Goal: Information Seeking & Learning: Check status

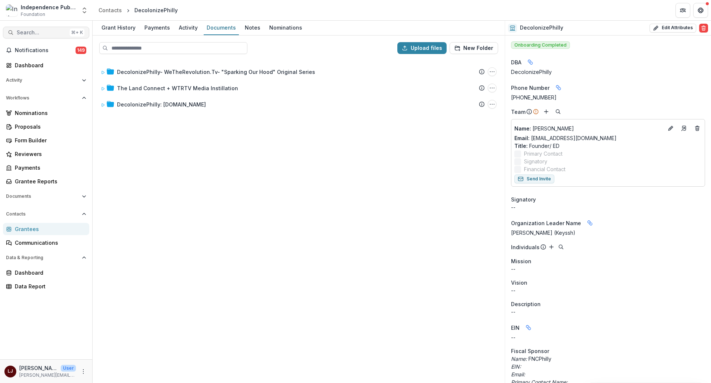
click at [35, 32] on span "Search..." at bounding box center [42, 33] width 50 height 6
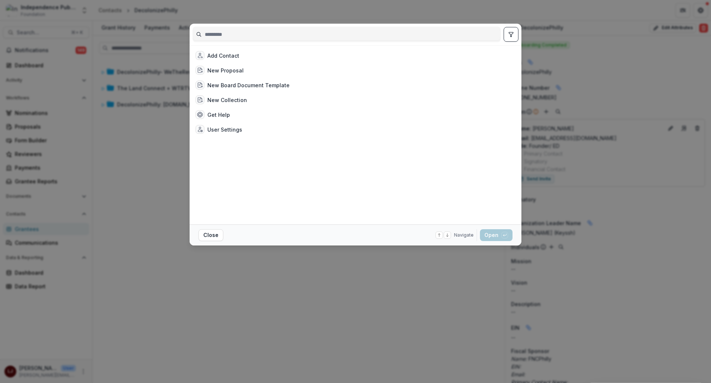
click at [66, 113] on div "Add Contact New Proposal New Board Document Template New Collection Get Help Us…" at bounding box center [355, 191] width 711 height 383
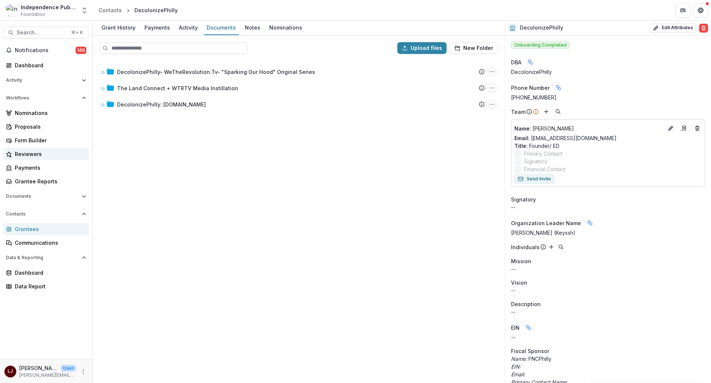
click at [42, 157] on div "Reviewers" at bounding box center [49, 154] width 68 height 8
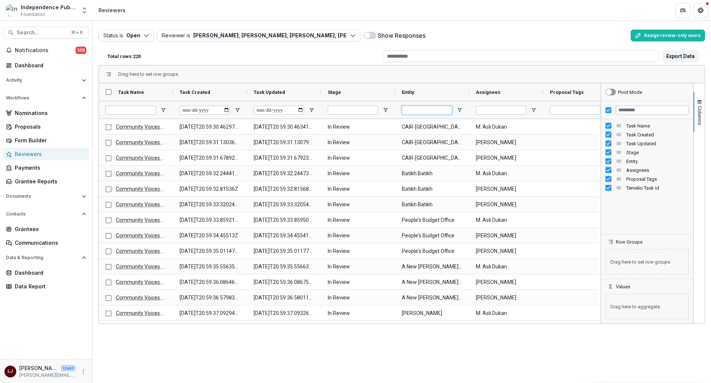
click at [416, 107] on input "Entity Filter Input" at bounding box center [427, 110] width 50 height 9
paste input "**********"
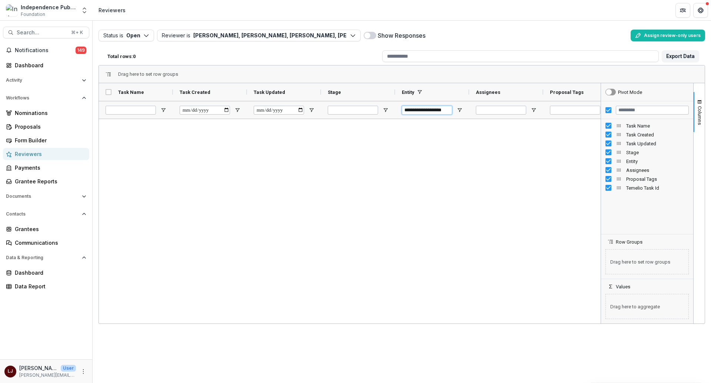
click at [409, 108] on input "**********" at bounding box center [427, 110] width 50 height 9
click at [412, 107] on input "**********" at bounding box center [427, 110] width 50 height 9
type input "**********"
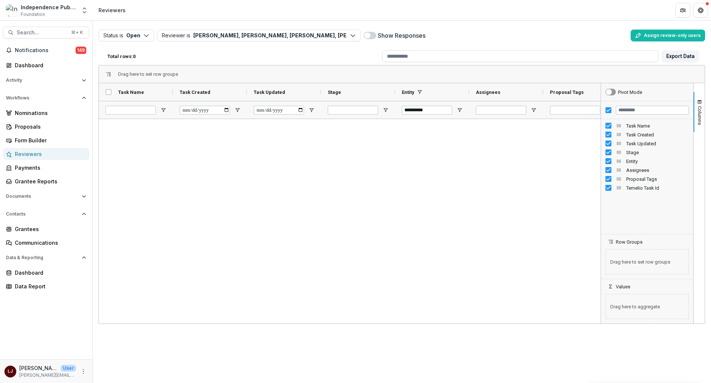
click at [44, 155] on div "Reviewers" at bounding box center [49, 154] width 68 height 8
click at [32, 174] on div "Nominations Proposals Form Builder Reviewers Payments Grantee Reports" at bounding box center [46, 147] width 92 height 81
click at [31, 177] on link "Grantee Reports" at bounding box center [46, 181] width 86 height 12
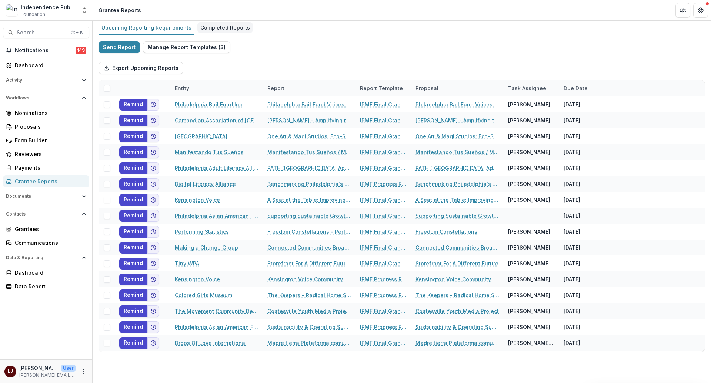
click at [219, 28] on div "Completed Reports" at bounding box center [225, 27] width 56 height 11
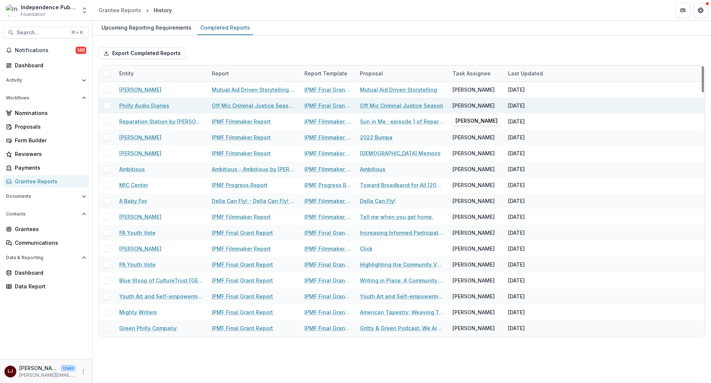
scroll to position [1, 0]
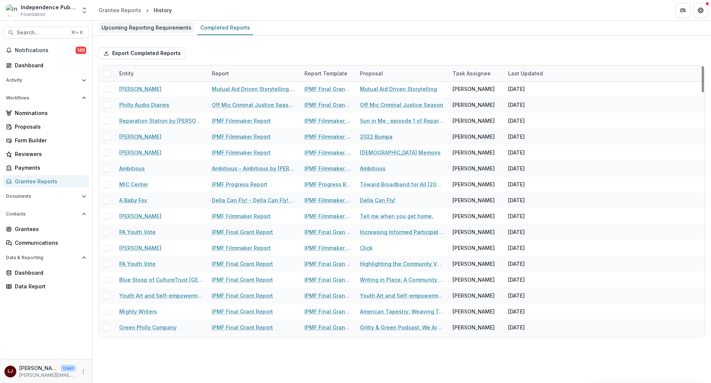
click at [175, 21] on link "Upcoming Reporting Requirements" at bounding box center [146, 28] width 96 height 14
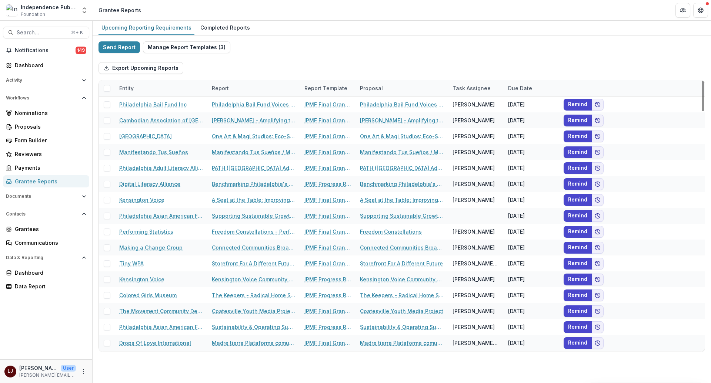
click at [140, 87] on div "Entity" at bounding box center [161, 88] width 93 height 16
click at [162, 104] on input at bounding box center [160, 105] width 89 height 12
paste input "**********"
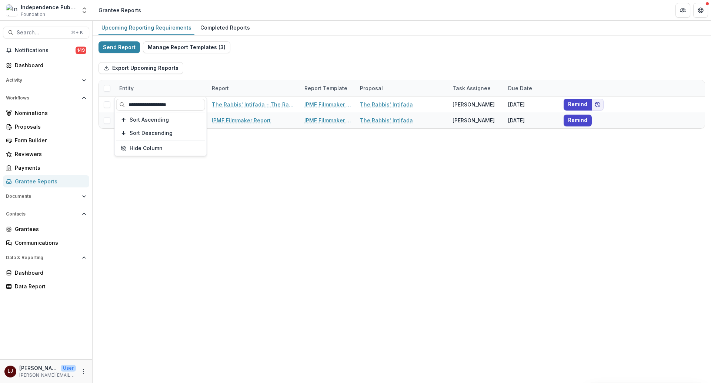
type input "**********"
click at [254, 62] on div "Export Upcoming Reports" at bounding box center [401, 68] width 606 height 24
click at [356, 257] on div "Upcoming Reporting Requirements Completed Reports Send Report Manage Report Tem…" at bounding box center [402, 202] width 618 height 363
click at [204, 217] on div "Upcoming Reporting Requirements Completed Reports Send Report Manage Report Tem…" at bounding box center [402, 202] width 618 height 363
click at [214, 24] on div "Completed Reports" at bounding box center [225, 27] width 56 height 11
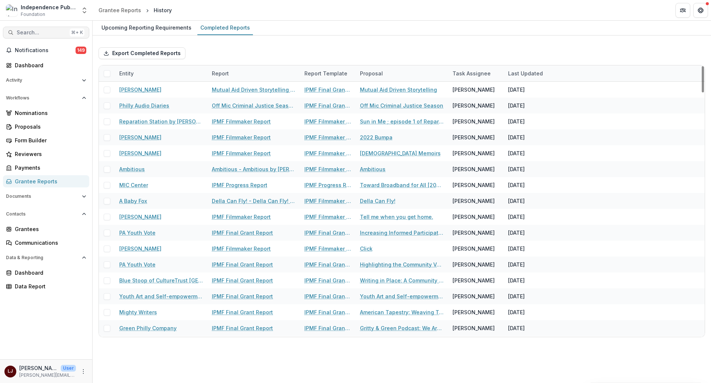
click at [26, 30] on span "Search..." at bounding box center [42, 33] width 50 height 6
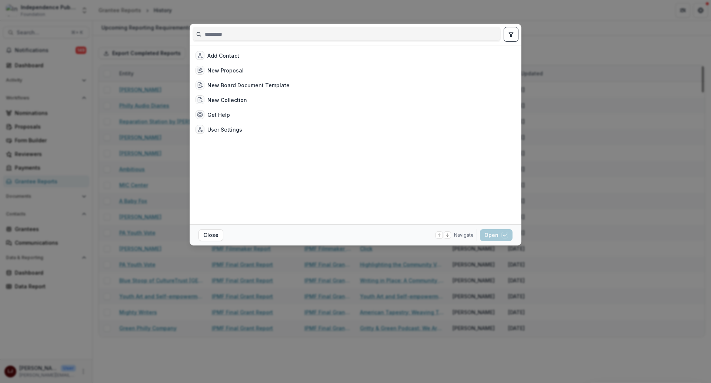
click at [133, 41] on div "Add Contact New Proposal New Board Document Template New Collection Get Help Us…" at bounding box center [355, 191] width 711 height 383
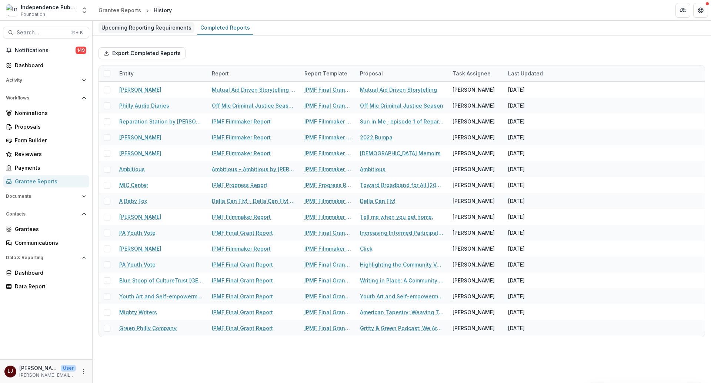
click at [121, 26] on div "Upcoming Reporting Requirements" at bounding box center [146, 27] width 96 height 11
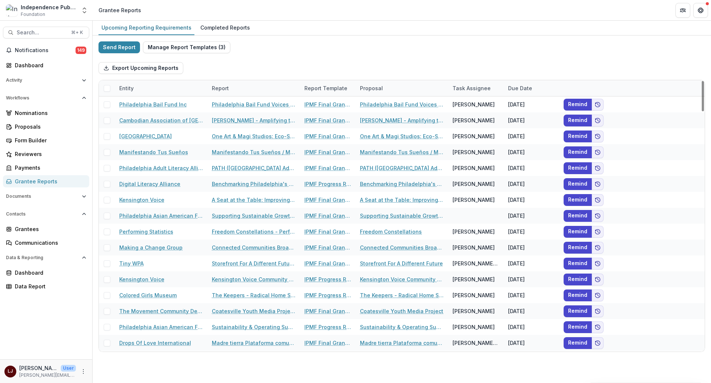
click at [141, 88] on div "Entity" at bounding box center [161, 88] width 93 height 16
click at [145, 103] on input at bounding box center [160, 105] width 89 height 12
paste input "**********"
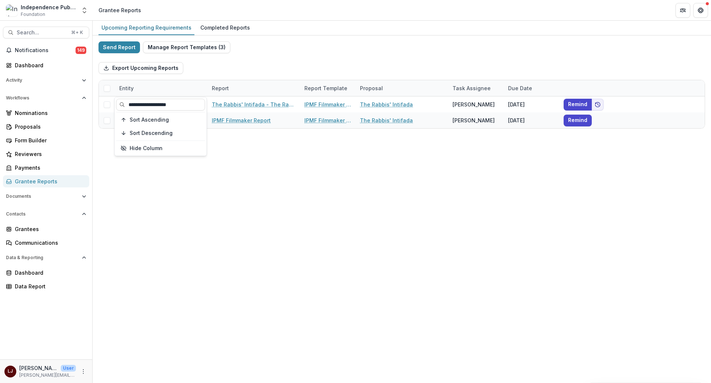
type input "**********"
click at [221, 68] on div "Export Upcoming Reports" at bounding box center [401, 68] width 606 height 24
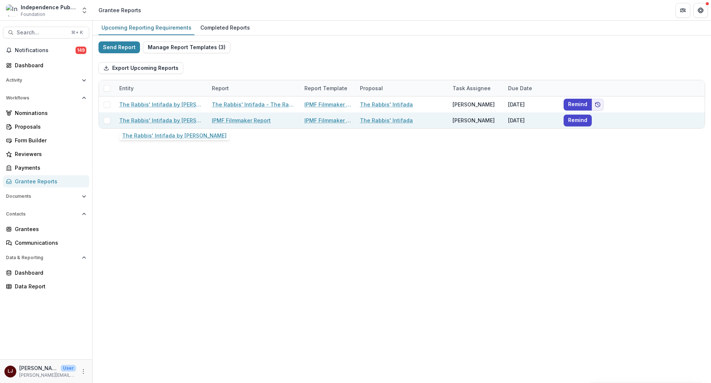
click at [157, 120] on link "The Rabbis' Intifada by [PERSON_NAME]" at bounding box center [161, 121] width 84 height 8
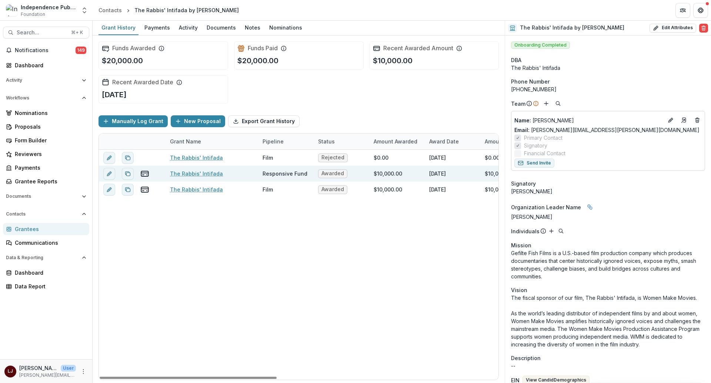
click at [212, 171] on link "The Rabbis' Intifada" at bounding box center [196, 174] width 53 height 8
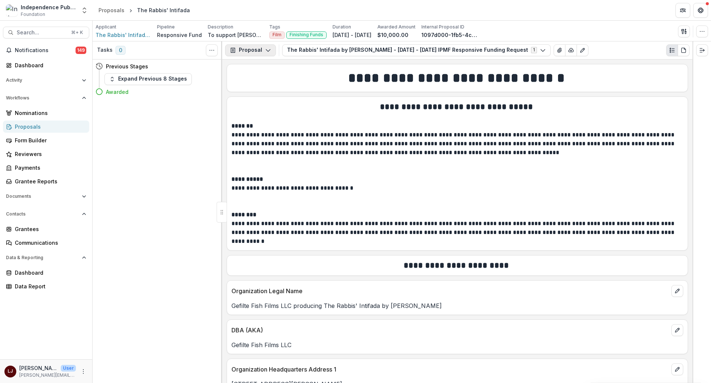
click at [264, 54] on button "Proposal" at bounding box center [250, 50] width 51 height 12
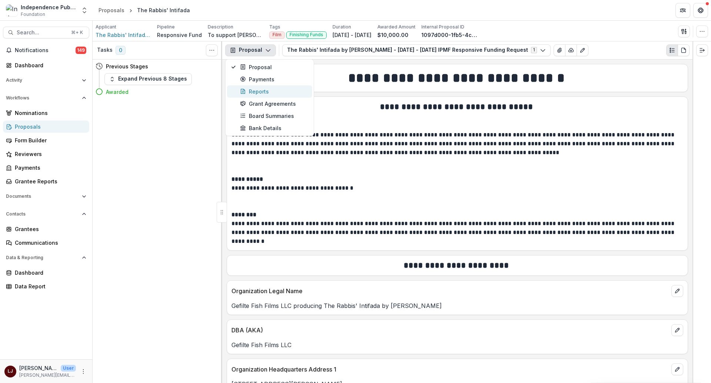
click at [262, 88] on div "Reports" at bounding box center [274, 92] width 68 height 8
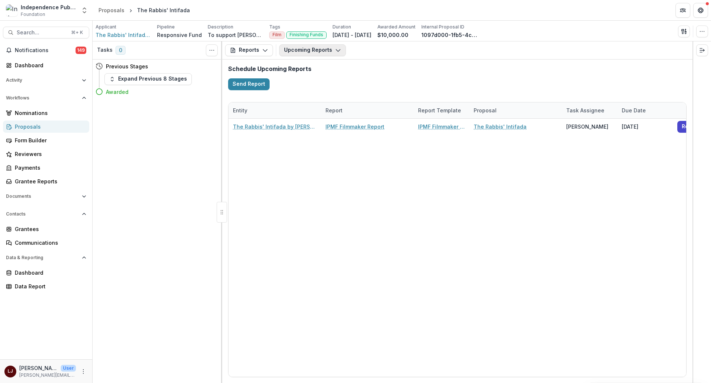
click at [319, 47] on button "Upcoming Reports" at bounding box center [312, 50] width 67 height 12
click at [322, 84] on button "Completed Reports" at bounding box center [335, 90] width 110 height 12
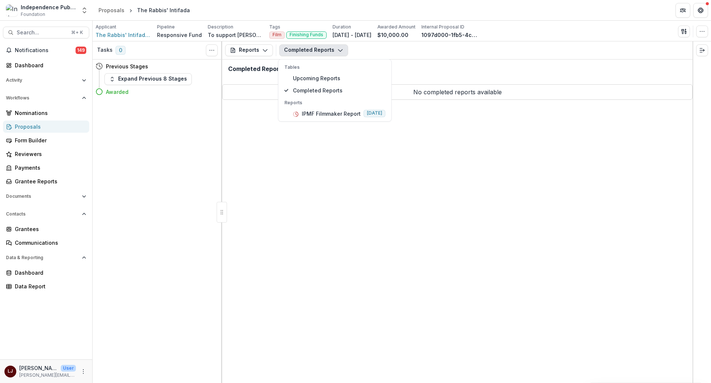
click at [256, 130] on div "Reports Proposal Payments Reports Grant Agreements Board Summaries Bank Details…" at bounding box center [457, 212] width 470 height 342
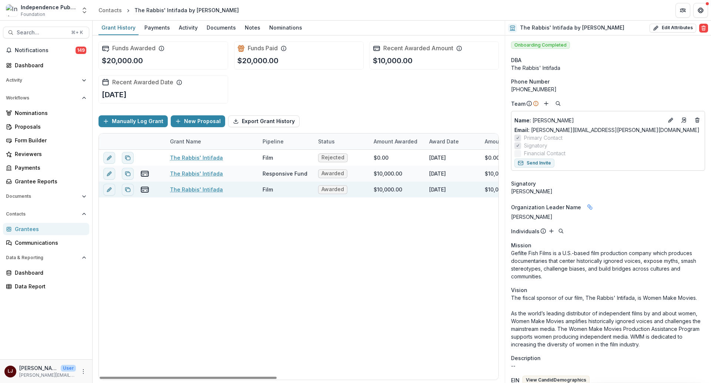
click at [192, 188] on link "The Rabbis' Intifada" at bounding box center [196, 190] width 53 height 8
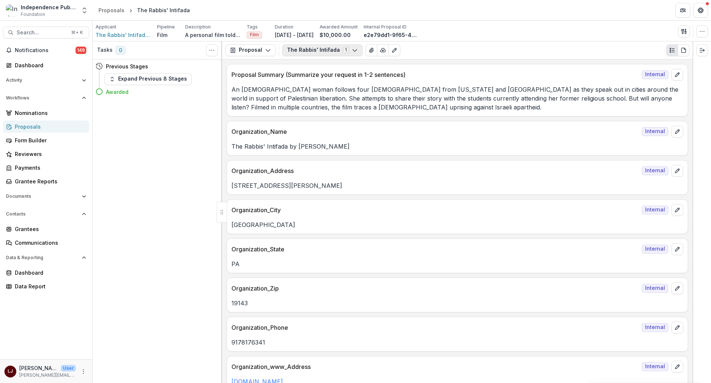
click at [311, 51] on button "The Rabbis' Intifada 1" at bounding box center [322, 50] width 80 height 12
click at [268, 50] on icon "button" at bounding box center [268, 50] width 6 height 6
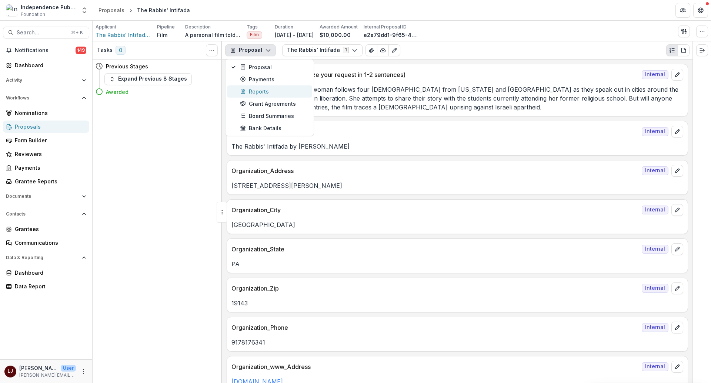
click at [286, 88] on div "Reports" at bounding box center [274, 92] width 68 height 8
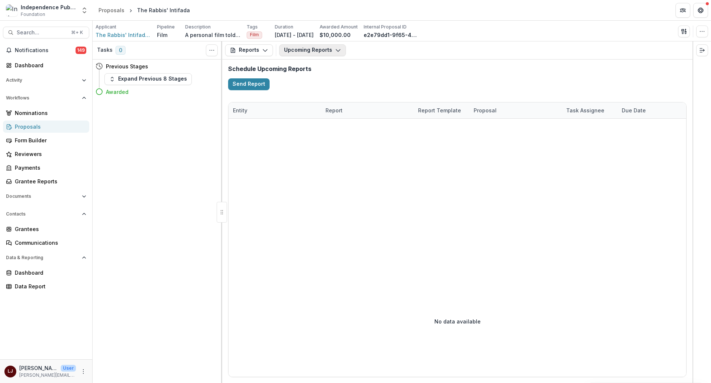
click at [308, 51] on button "Upcoming Reports" at bounding box center [312, 50] width 67 height 12
click at [312, 90] on span "Completed Reports" at bounding box center [340, 91] width 95 height 8
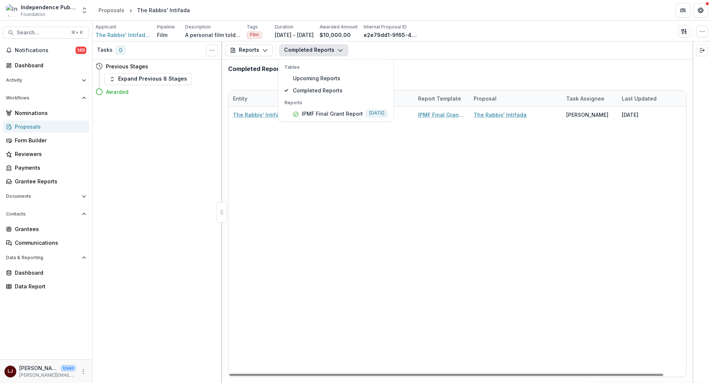
click at [370, 199] on div "The Rabbis' Intifada by [PERSON_NAME] IPMF Final Grant Report IPMF Final Grant …" at bounding box center [468, 242] width 481 height 270
click at [132, 31] on span "The Rabbis' Intifada by [PERSON_NAME]" at bounding box center [123, 35] width 56 height 8
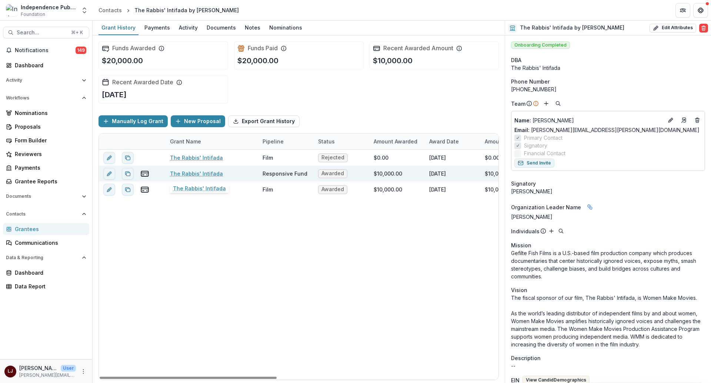
click at [183, 172] on link "The Rabbis' Intifada" at bounding box center [196, 174] width 53 height 8
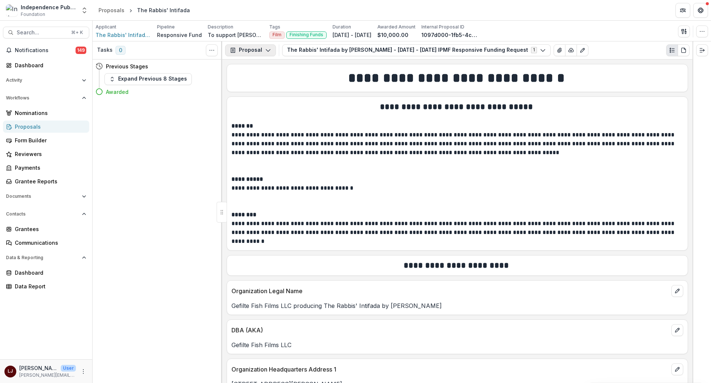
click at [262, 52] on button "Proposal" at bounding box center [250, 50] width 51 height 12
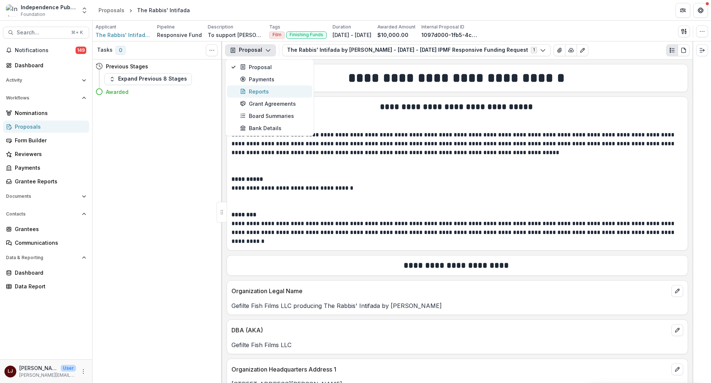
click at [266, 93] on div "Reports" at bounding box center [274, 92] width 68 height 8
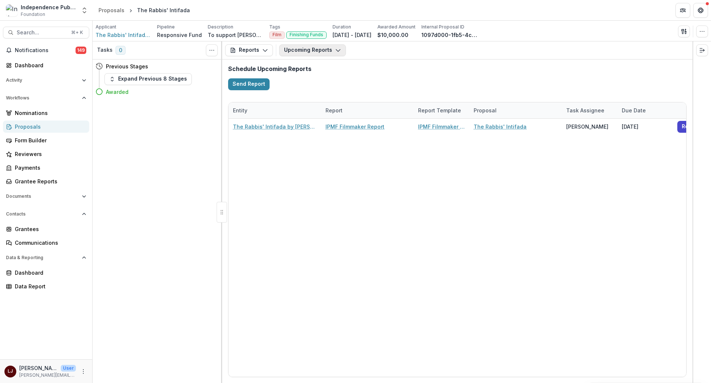
click at [307, 53] on button "Upcoming Reports" at bounding box center [312, 50] width 67 height 12
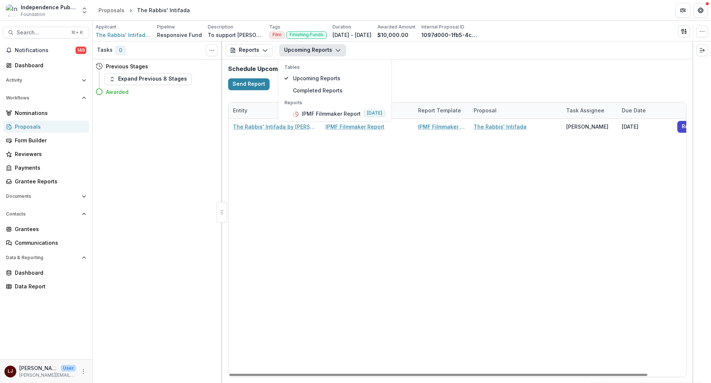
click at [432, 196] on div "The Rabbis' Intifada by [PERSON_NAME] IPMF Filmmaker Report IPMF Filmmaker Repo…" at bounding box center [478, 248] width 500 height 258
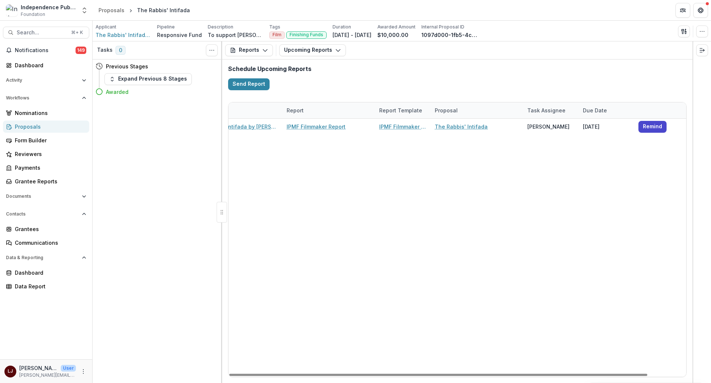
scroll to position [0, 38]
click at [335, 51] on icon "button" at bounding box center [338, 50] width 6 height 6
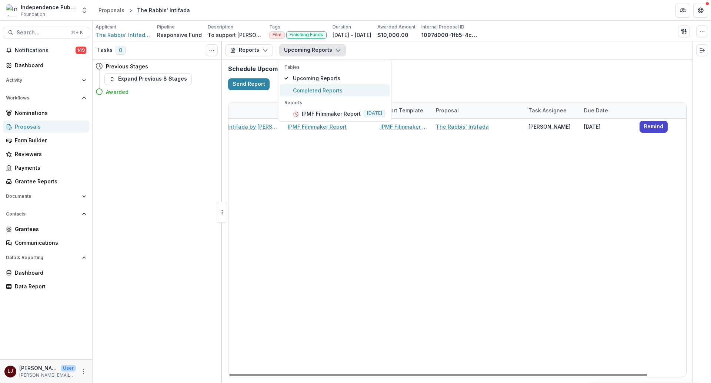
click at [320, 85] on button "Completed Reports" at bounding box center [335, 90] width 110 height 12
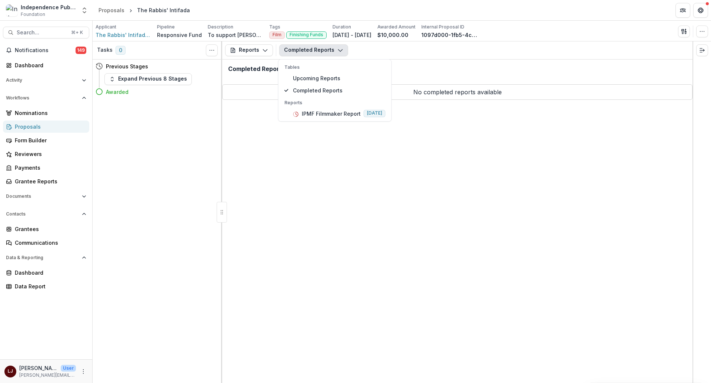
click at [412, 151] on div "Reports Proposal Payments Reports Grant Agreements Board Summaries Bank Details…" at bounding box center [457, 212] width 470 height 342
click at [314, 46] on button "Completed Reports" at bounding box center [313, 50] width 69 height 12
click at [325, 116] on p "IPMF Filmmaker Report" at bounding box center [331, 114] width 59 height 8
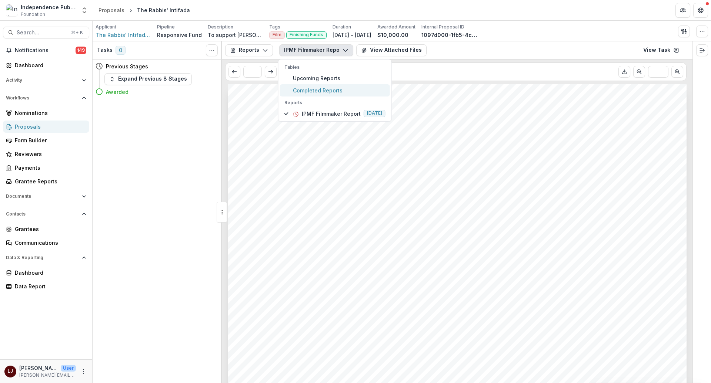
click at [315, 89] on span "Completed Reports" at bounding box center [339, 91] width 93 height 8
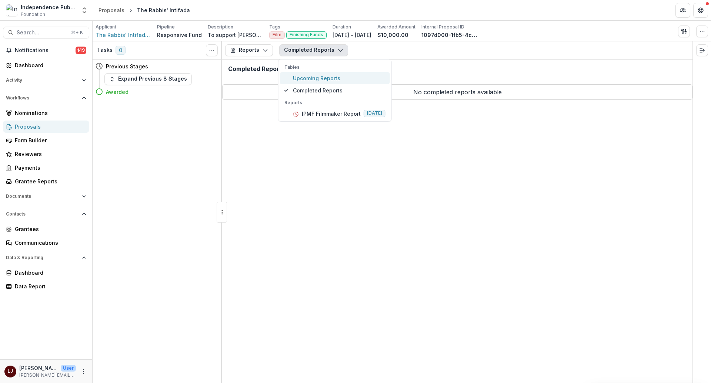
click at [304, 76] on span "Upcoming Reports" at bounding box center [339, 78] width 93 height 8
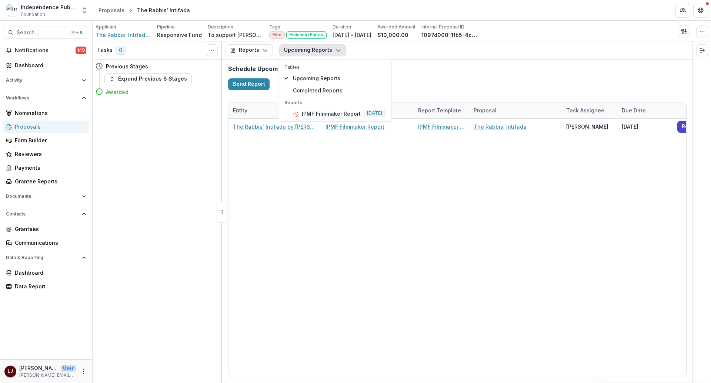
click at [492, 80] on div "Schedule Upcoming Reports Send Report" at bounding box center [457, 78] width 470 height 37
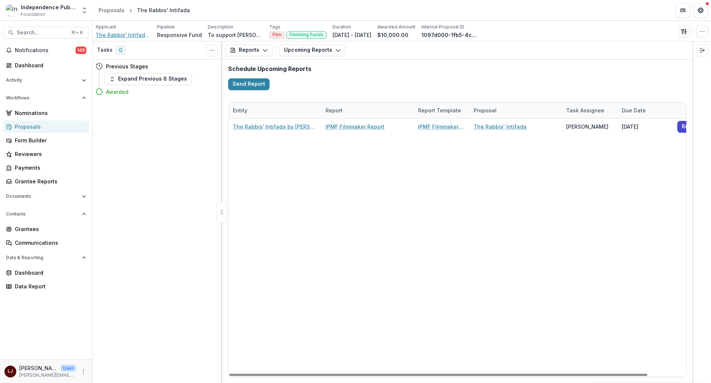
click at [112, 33] on span "The Rabbis' Intifada by [PERSON_NAME]" at bounding box center [123, 35] width 56 height 8
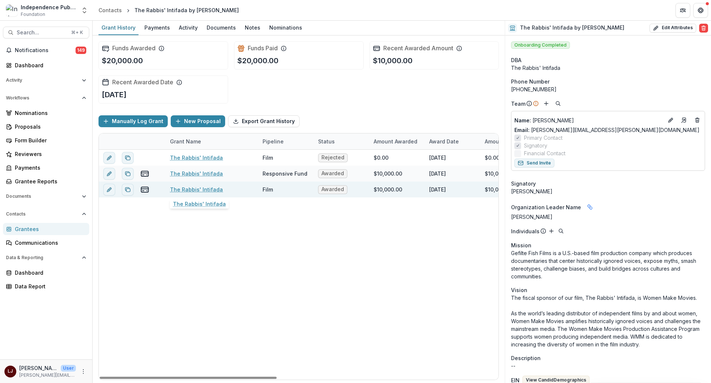
click at [180, 190] on link "The Rabbis' Intifada" at bounding box center [196, 190] width 53 height 8
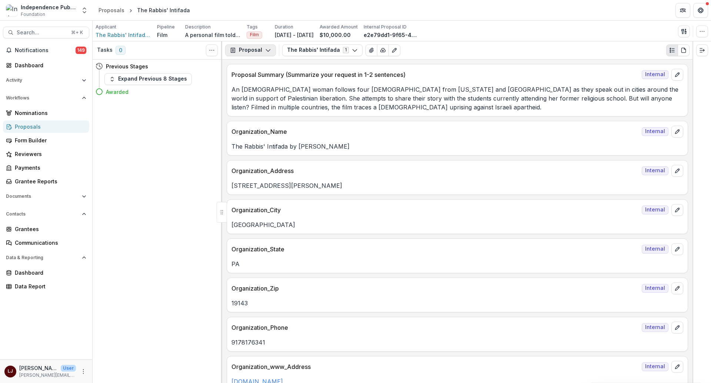
click at [257, 53] on button "Proposal" at bounding box center [250, 50] width 51 height 12
click at [256, 90] on div "Reports" at bounding box center [274, 92] width 68 height 8
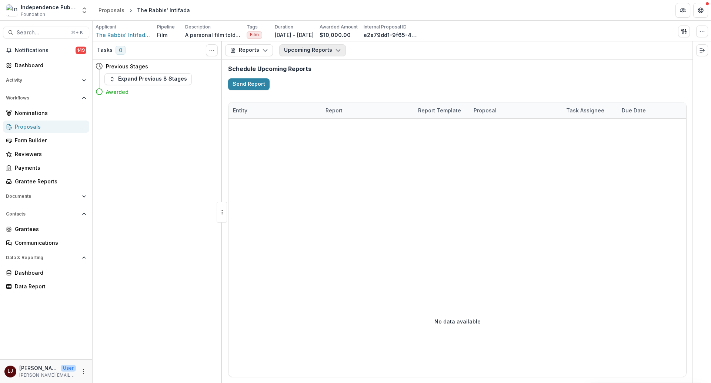
click at [300, 50] on button "Upcoming Reports" at bounding box center [312, 50] width 67 height 12
click at [313, 93] on span "Completed Reports" at bounding box center [340, 91] width 95 height 8
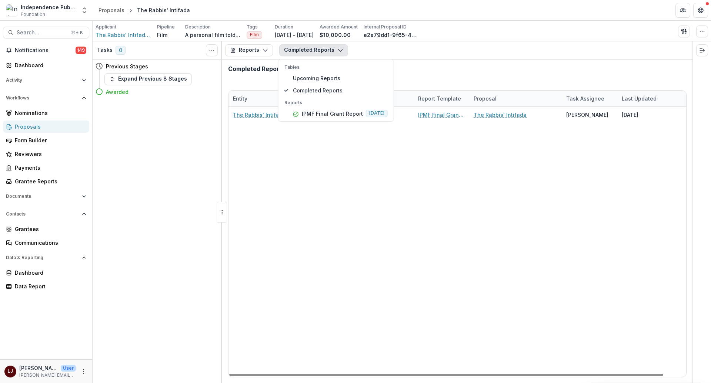
click at [631, 123] on div "The Rabbis' Intifada by [PERSON_NAME] IPMF Final Grant Report IPMF Final Grant …" at bounding box center [468, 242] width 481 height 270
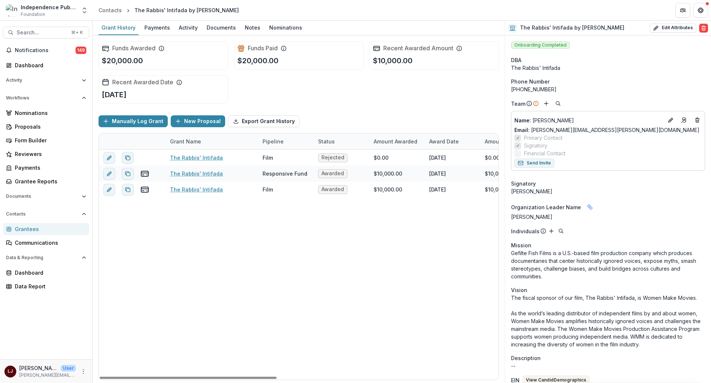
click at [199, 279] on div "The Rabbis' Intifada Film Rejected $0.00 [DATE] $0.00 Logline An [DEMOGRAPHIC_D…" at bounding box center [548, 265] width 899 height 230
click at [36, 182] on div "Grantee Reports" at bounding box center [49, 182] width 68 height 8
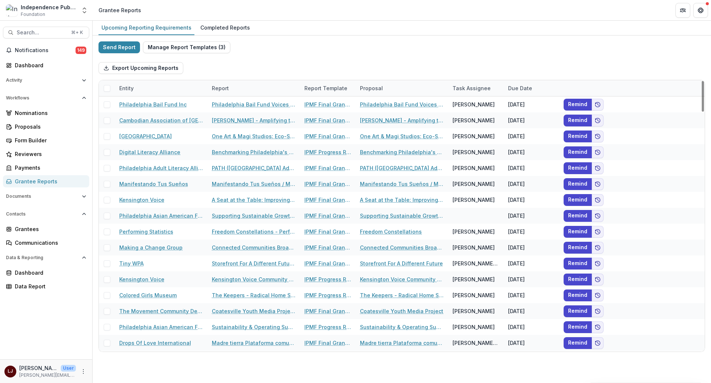
click at [160, 86] on div "Entity" at bounding box center [161, 88] width 93 height 16
click at [159, 104] on input at bounding box center [160, 105] width 89 height 12
paste input "**********"
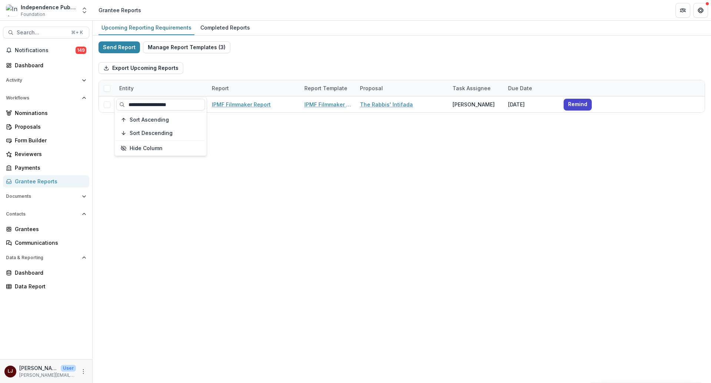
type input "**********"
click at [330, 148] on div "Upcoming Reporting Requirements Completed Reports Send Report Manage Report Tem…" at bounding box center [402, 202] width 618 height 363
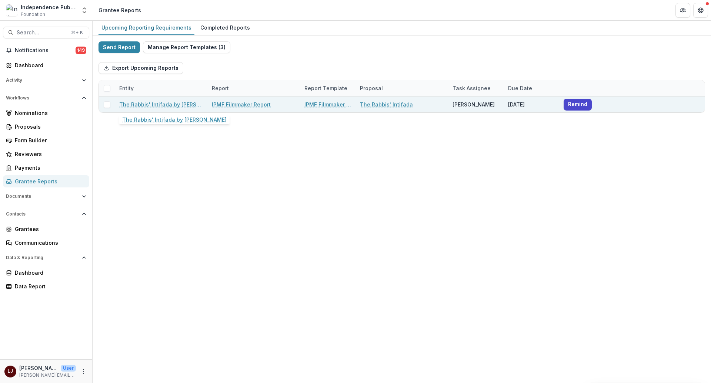
click at [177, 106] on link "The Rabbis' Intifada by [PERSON_NAME]" at bounding box center [161, 105] width 84 height 8
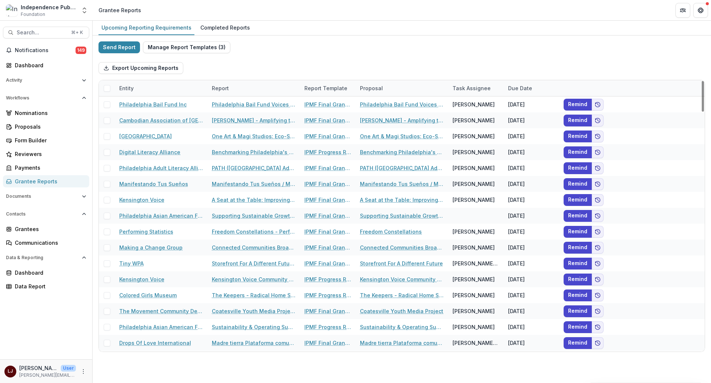
click at [152, 93] on div "Entity" at bounding box center [161, 88] width 93 height 16
click at [149, 109] on input at bounding box center [160, 105] width 89 height 12
paste input "**********"
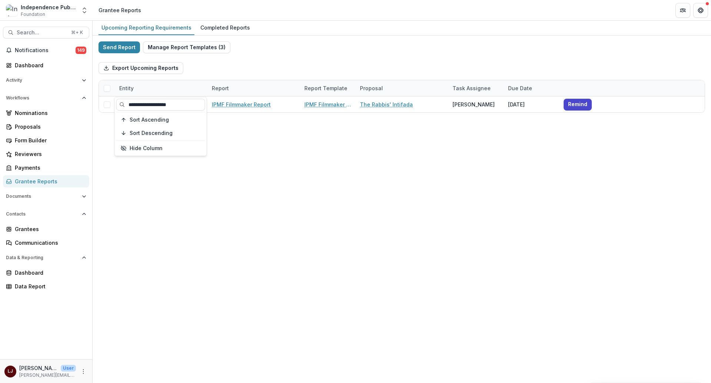
type input "**********"
click at [410, 162] on div "Upcoming Reporting Requirements Completed Reports Send Report Manage Report Tem…" at bounding box center [402, 202] width 618 height 363
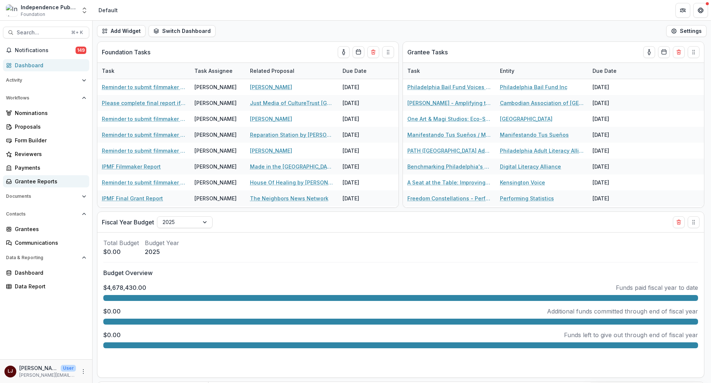
click at [42, 182] on div "Grantee Reports" at bounding box center [49, 182] width 68 height 8
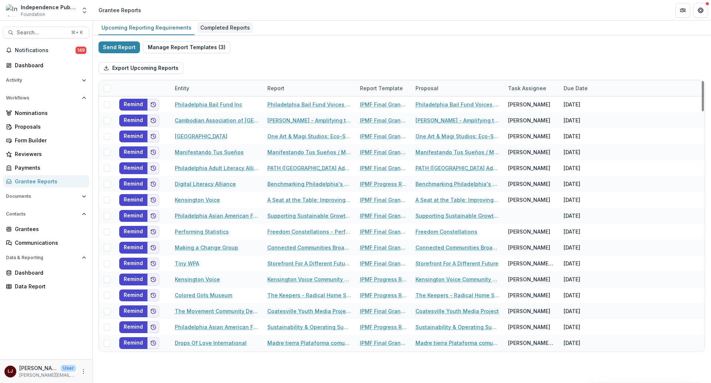
click at [233, 23] on div "Completed Reports" at bounding box center [225, 27] width 56 height 11
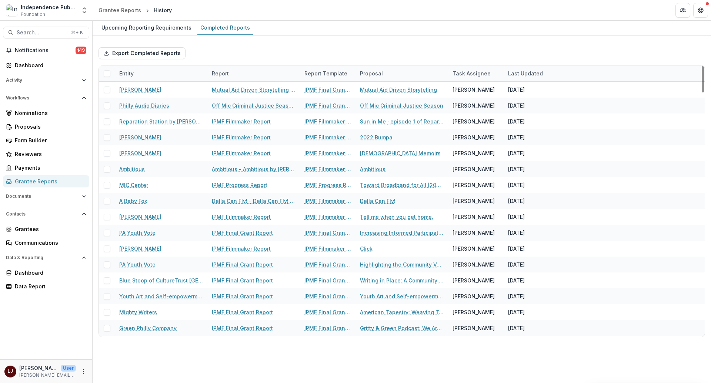
click at [161, 77] on div "Entity" at bounding box center [161, 74] width 93 height 16
click at [139, 91] on input at bounding box center [160, 90] width 89 height 12
paste input "**********"
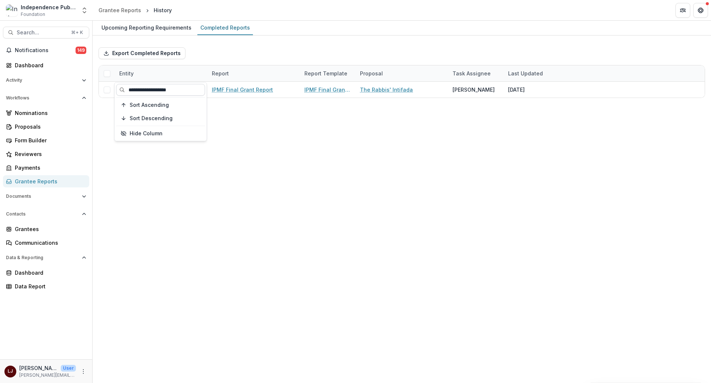
click at [132, 90] on input "**********" at bounding box center [160, 90] width 89 height 12
type input "**********"
click at [298, 182] on div "Upcoming Reporting Requirements Completed Reports Export Completed Reports Enti…" at bounding box center [402, 202] width 618 height 363
click at [137, 27] on div "Upcoming Reporting Requirements" at bounding box center [146, 27] width 96 height 11
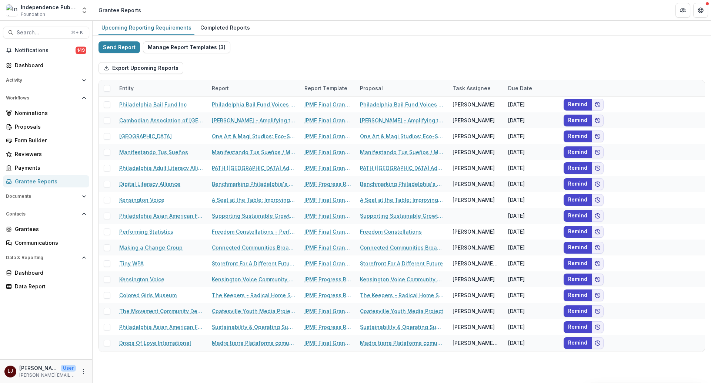
click at [142, 87] on div "Entity" at bounding box center [161, 88] width 93 height 16
click at [142, 105] on input at bounding box center [160, 105] width 89 height 12
paste input "**********"
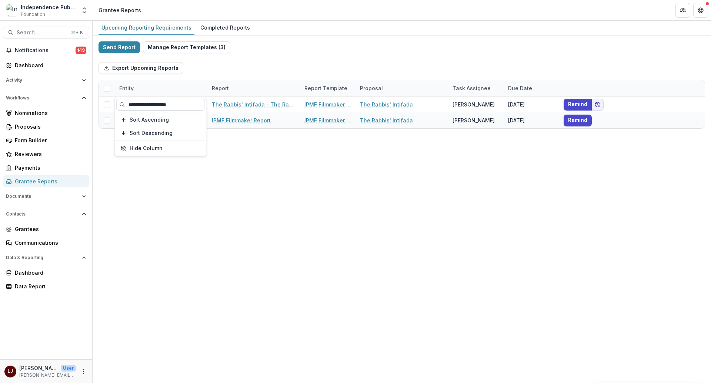
click at [130, 103] on input "**********" at bounding box center [160, 105] width 89 height 12
type input "**********"
click at [312, 219] on div "Upcoming Reporting Requirements Completed Reports Send Report Manage Report Tem…" at bounding box center [402, 202] width 618 height 363
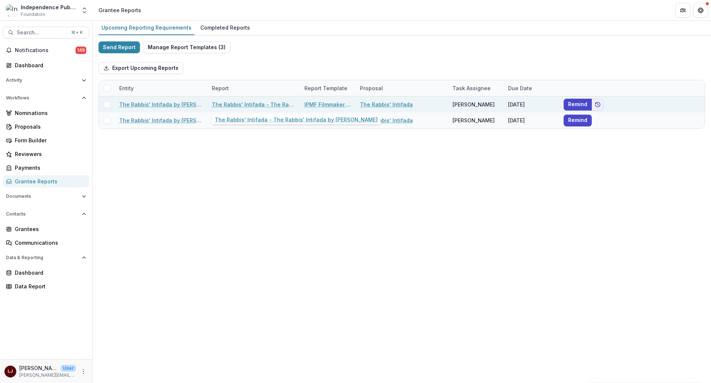
click at [235, 104] on link "The Rabbis' Intifada - The Rabbis' Intifada by [PERSON_NAME]" at bounding box center [254, 105] width 84 height 8
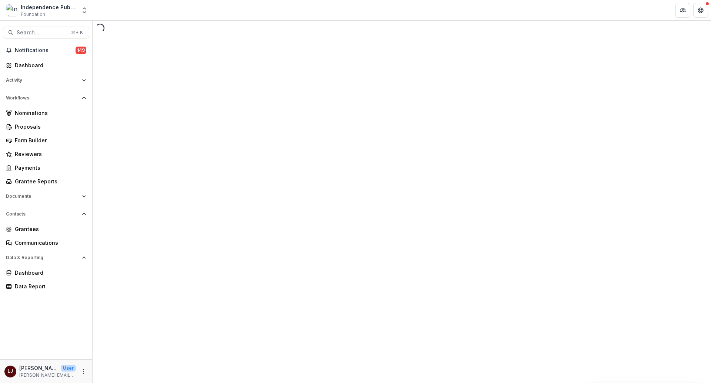
select select "********"
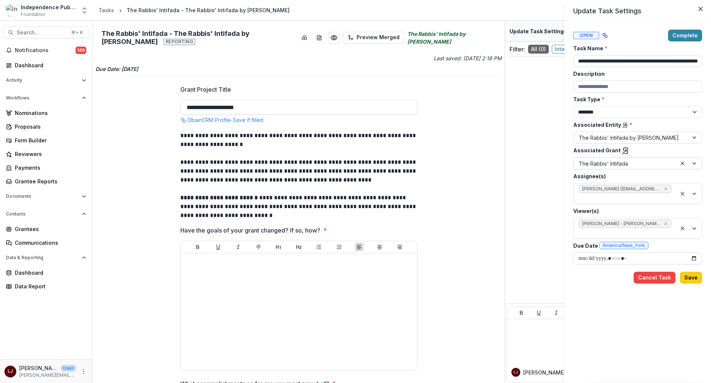
click at [623, 165] on div at bounding box center [625, 163] width 93 height 9
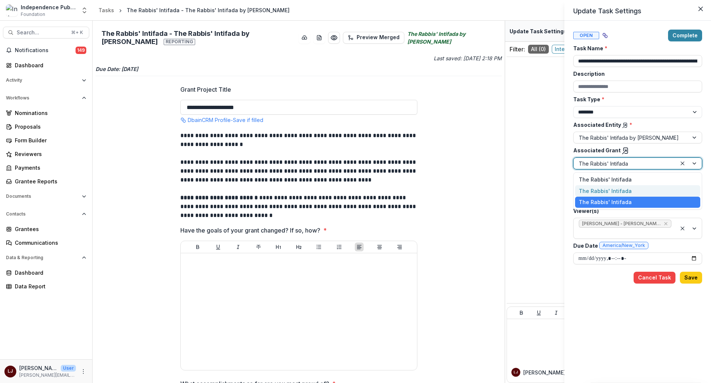
click at [622, 149] on icon at bounding box center [624, 150] width 7 height 7
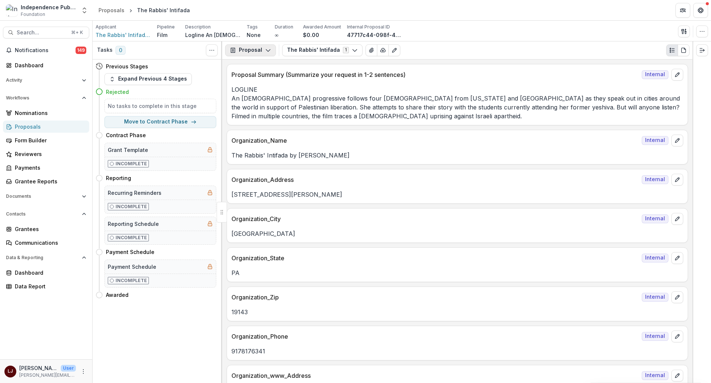
click at [265, 52] on icon "button" at bounding box center [268, 50] width 6 height 6
click at [273, 93] on div "Reports" at bounding box center [274, 92] width 68 height 8
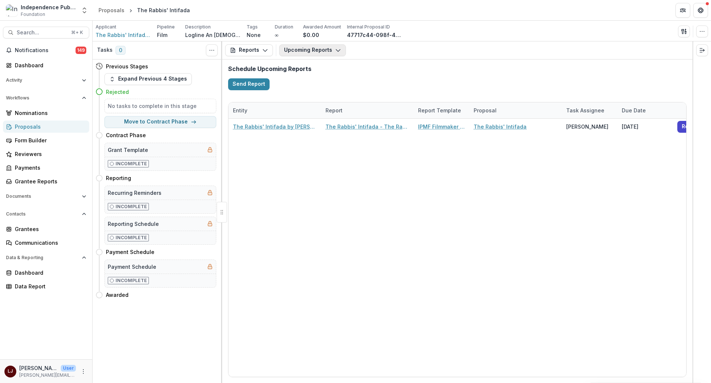
click at [296, 54] on button "Upcoming Reports" at bounding box center [312, 50] width 67 height 12
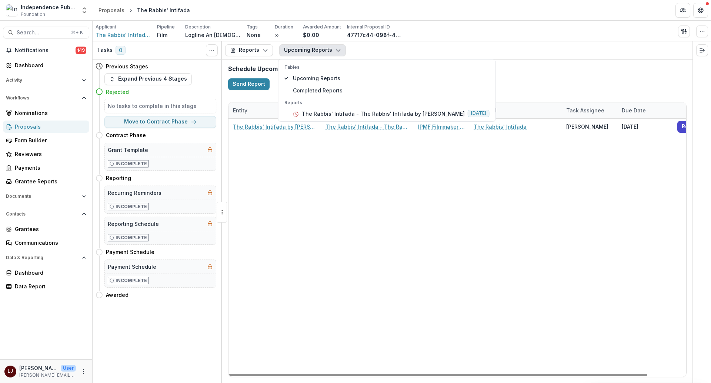
click at [400, 203] on div "The Rabbis' Intifada by Heather Chana Tenzer The Rabbis' Intifada - The Rabbis'…" at bounding box center [478, 248] width 500 height 258
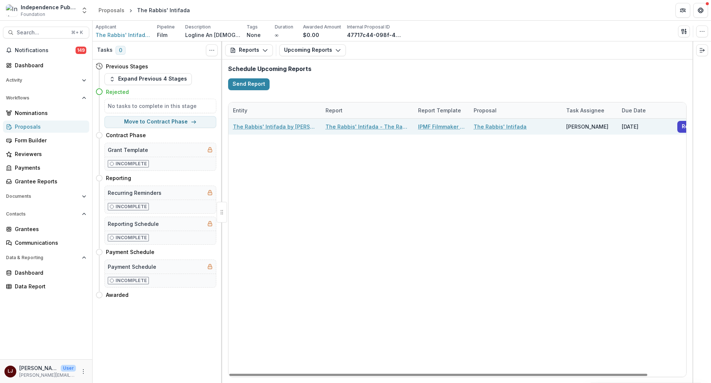
click at [336, 125] on link "The Rabbis' Intifada - The Rabbis' Intifada by [PERSON_NAME]" at bounding box center [367, 127] width 84 height 8
select select "********"
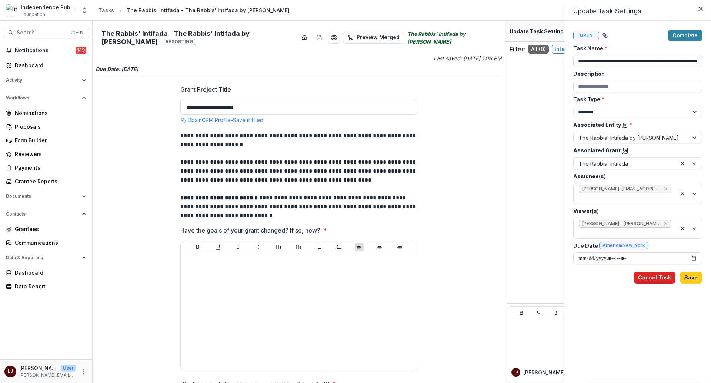
click at [660, 275] on button "Cancel Task" at bounding box center [654, 278] width 42 height 12
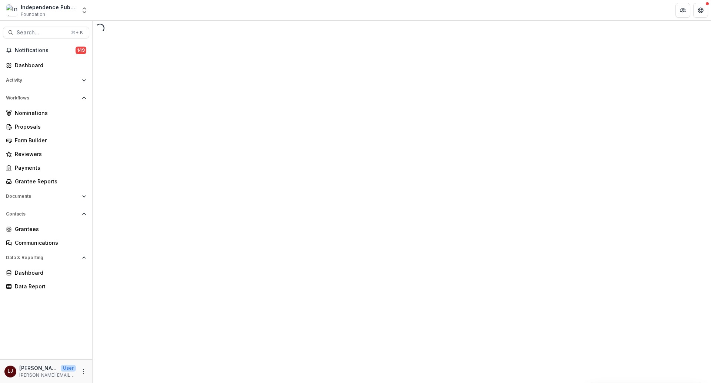
select select "********"
